Goal: Information Seeking & Learning: Learn about a topic

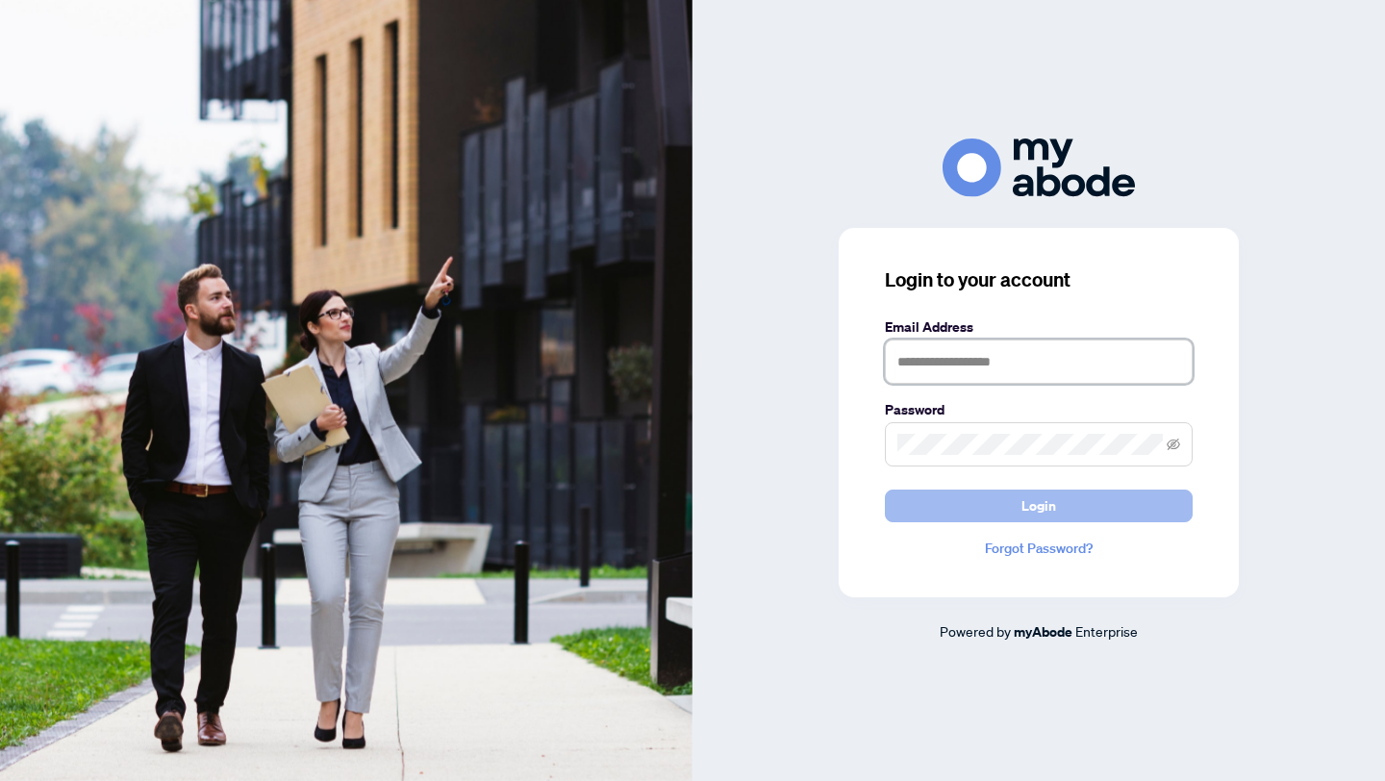
type input "**********"
click at [929, 506] on button "Login" at bounding box center [1039, 506] width 308 height 33
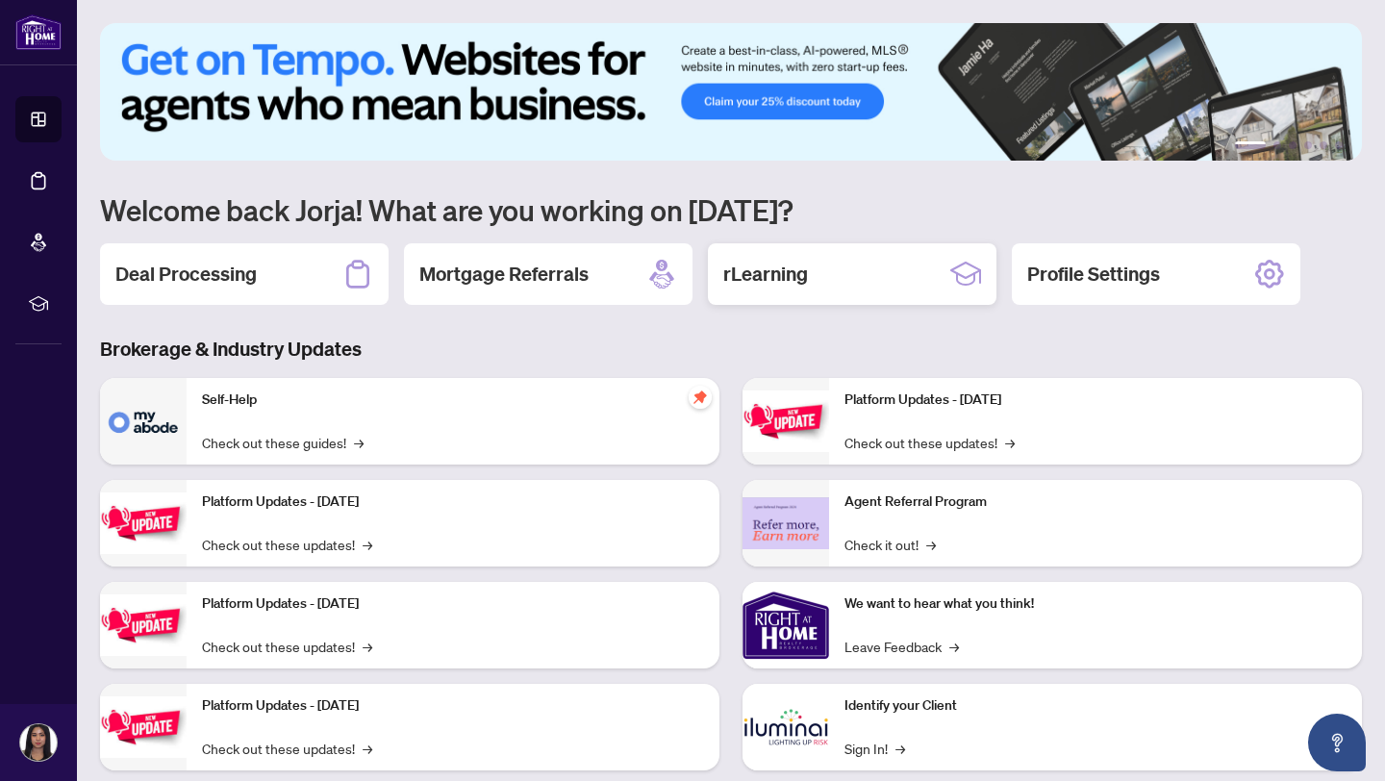
click at [861, 280] on div "rLearning" at bounding box center [852, 274] width 289 height 62
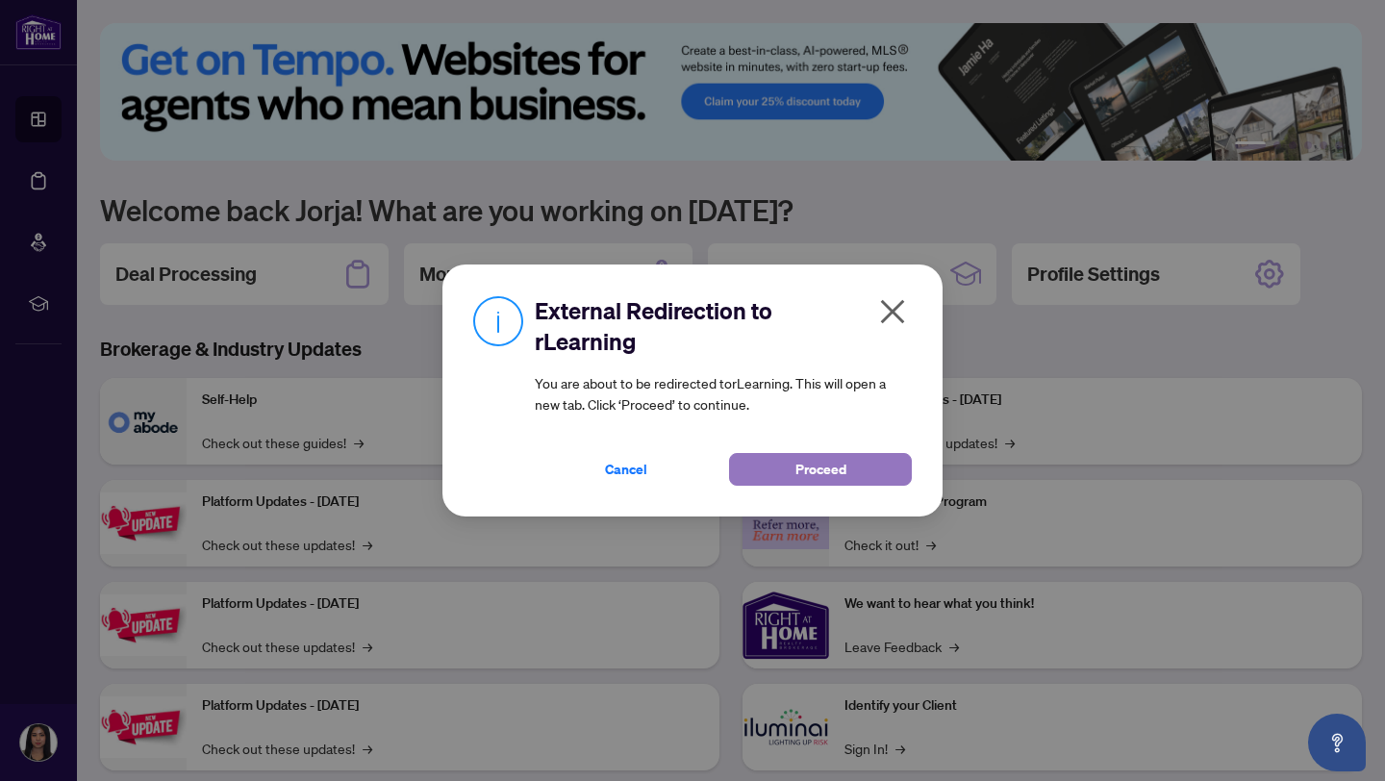
click at [852, 477] on button "Proceed" at bounding box center [820, 469] width 183 height 33
